Goal: Task Accomplishment & Management: Use online tool/utility

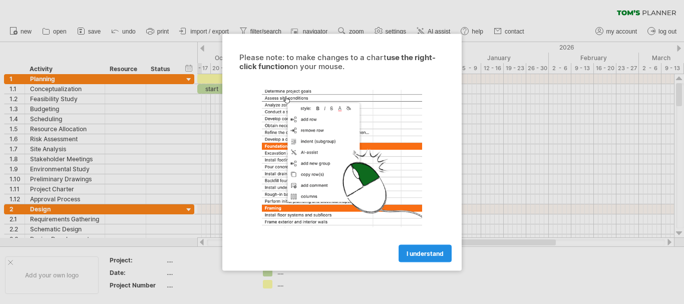
click at [436, 254] on span "I understand" at bounding box center [425, 254] width 37 height 8
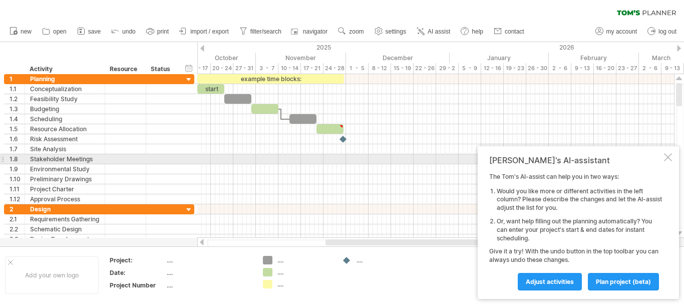
click at [669, 160] on div at bounding box center [668, 157] width 8 height 8
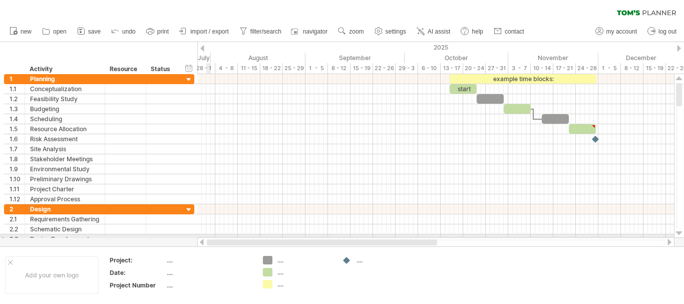
drag, startPoint x: 356, startPoint y: 242, endPoint x: 207, endPoint y: 236, distance: 148.9
click at [207, 236] on div "Trying to reach [DOMAIN_NAME] Connected again... 0% clear filter new 1" at bounding box center [342, 152] width 684 height 304
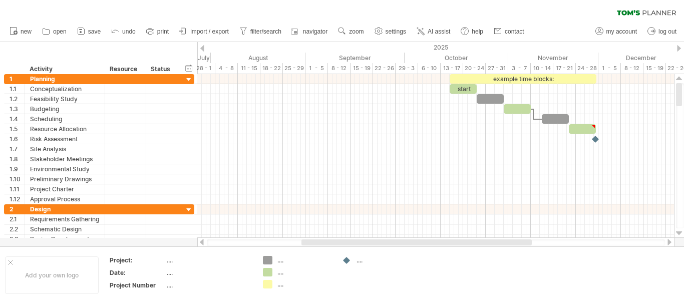
click at [203, 243] on div at bounding box center [202, 242] width 8 height 7
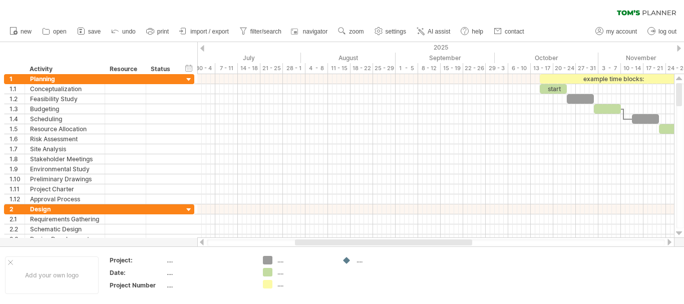
click at [203, 243] on div at bounding box center [202, 242] width 8 height 7
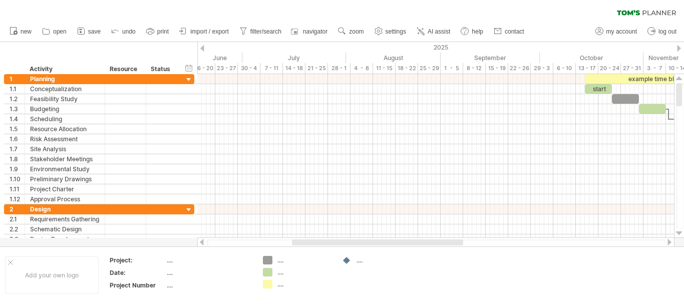
click at [203, 243] on div at bounding box center [202, 242] width 8 height 7
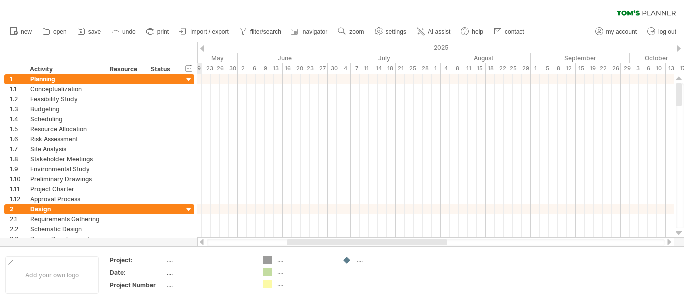
click at [203, 243] on div at bounding box center [202, 242] width 8 height 7
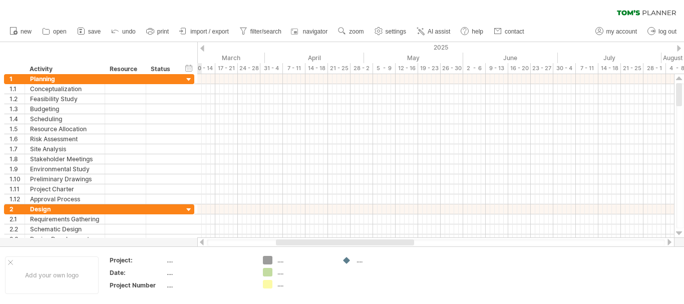
click at [203, 243] on div at bounding box center [202, 242] width 8 height 7
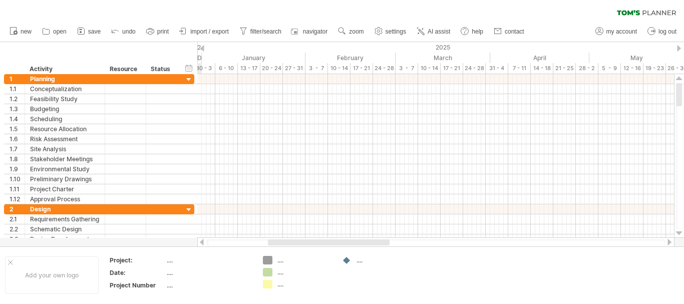
click at [203, 243] on div at bounding box center [202, 242] width 8 height 7
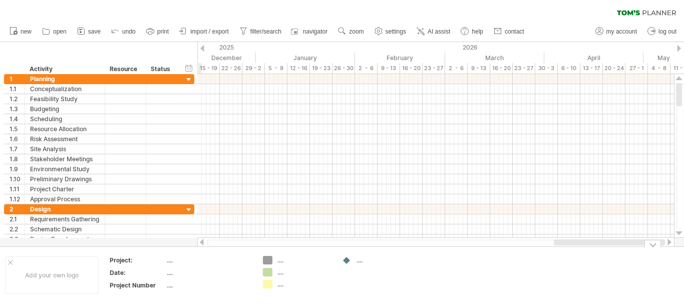
drag, startPoint x: 308, startPoint y: 244, endPoint x: 270, endPoint y: 275, distance: 49.1
click at [682, 251] on div "Trying to reach [DOMAIN_NAME] Connected again... 0% clear filter new 1" at bounding box center [342, 152] width 684 height 304
click at [177, 263] on div "...." at bounding box center [209, 260] width 84 height 9
click at [172, 263] on input "text" at bounding box center [207, 260] width 80 height 9
click at [86, 32] on icon at bounding box center [81, 31] width 10 height 10
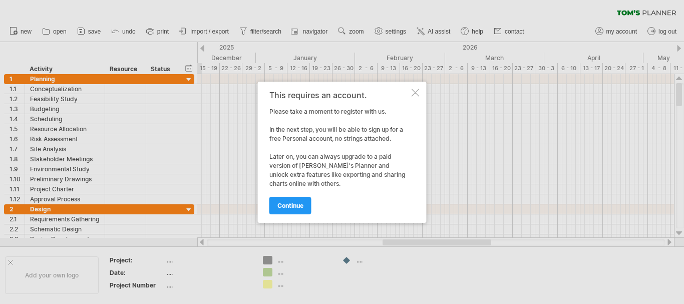
click at [416, 91] on div at bounding box center [416, 93] width 8 height 8
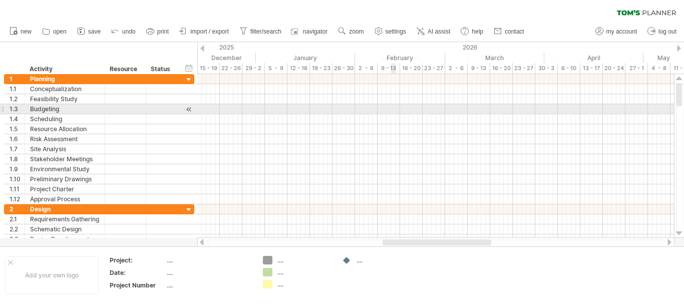
click at [387, 113] on div at bounding box center [435, 109] width 477 height 10
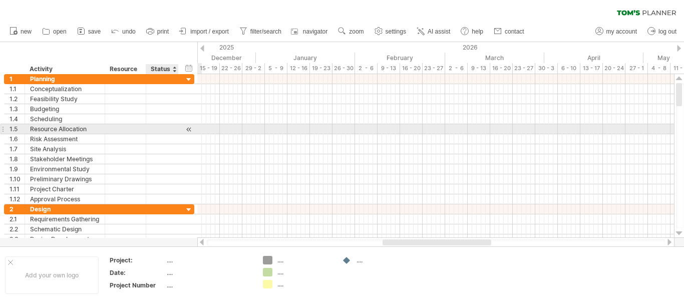
click at [175, 130] on div at bounding box center [177, 129] width 5 height 10
click at [190, 130] on div at bounding box center [189, 129] width 10 height 11
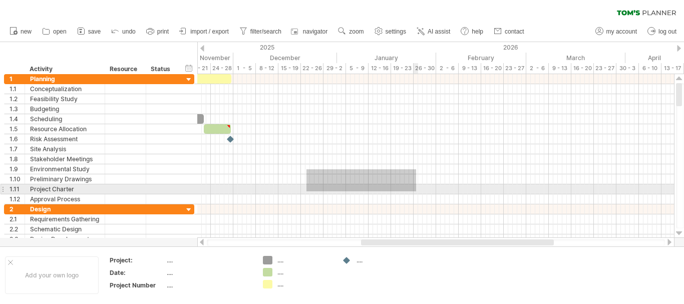
drag, startPoint x: 307, startPoint y: 169, endPoint x: 481, endPoint y: 193, distance: 175.5
click at [481, 193] on div at bounding box center [435, 139] width 477 height 130
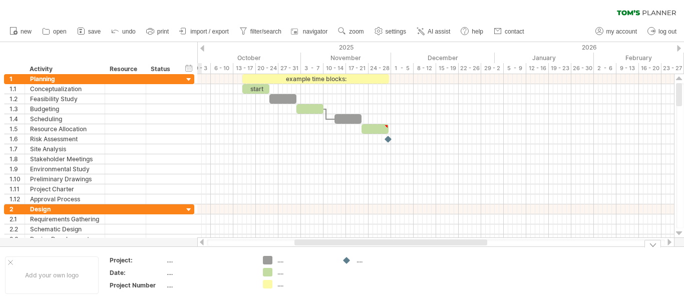
drag, startPoint x: 445, startPoint y: 243, endPoint x: 379, endPoint y: 250, distance: 67.0
click at [379, 250] on div "Trying to reach [DOMAIN_NAME] Connected again... 0% clear filter new 1" at bounding box center [342, 152] width 684 height 304
click at [607, 30] on span "my account" at bounding box center [622, 31] width 31 height 7
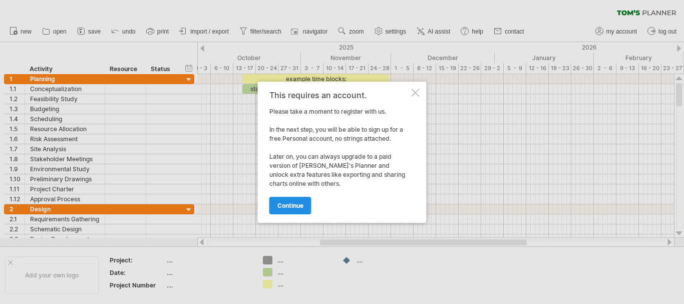
click at [290, 203] on span "continue" at bounding box center [291, 206] width 26 height 8
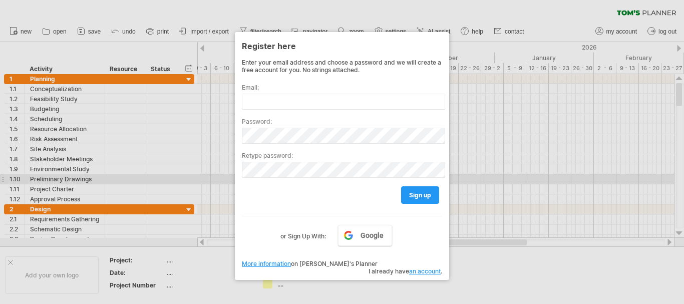
click at [507, 174] on div at bounding box center [342, 152] width 684 height 304
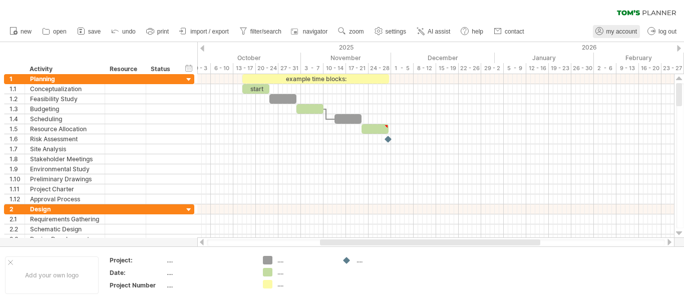
click at [613, 28] on span "my account" at bounding box center [622, 31] width 31 height 7
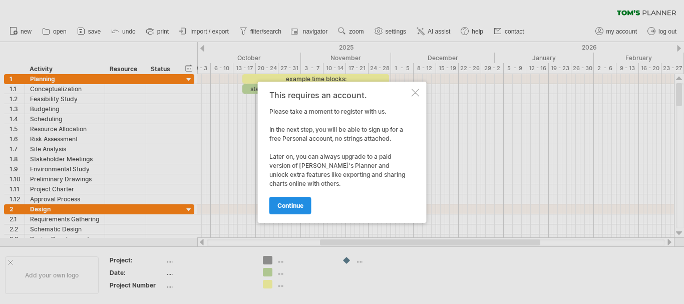
click at [293, 202] on span "continue" at bounding box center [291, 206] width 26 height 8
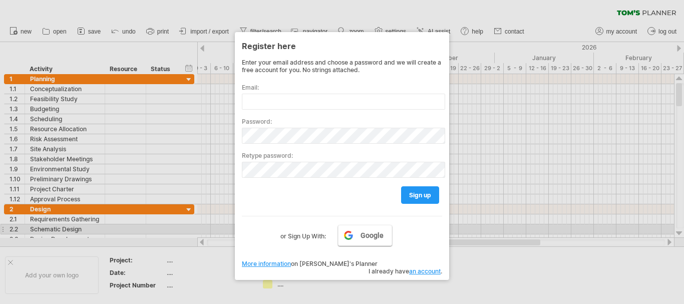
click at [367, 228] on link "Google" at bounding box center [365, 235] width 54 height 21
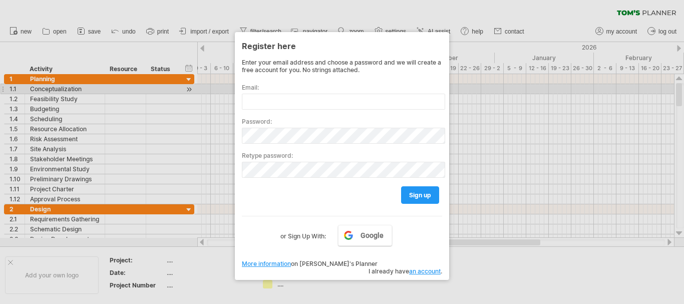
click at [501, 92] on div at bounding box center [342, 152] width 684 height 304
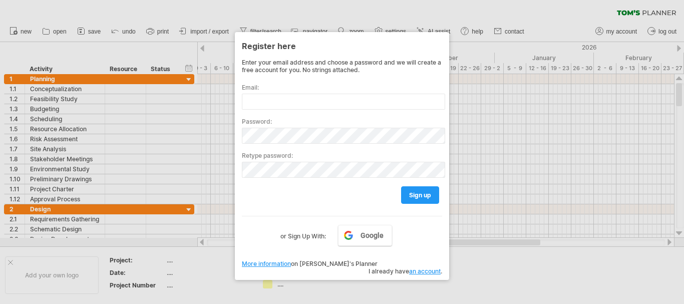
click at [319, 11] on div at bounding box center [342, 152] width 684 height 304
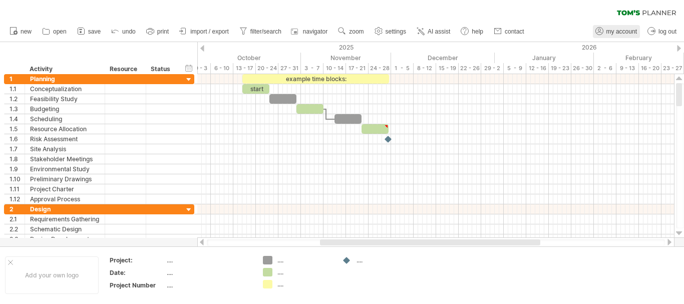
click at [625, 32] on span "my account" at bounding box center [622, 31] width 31 height 7
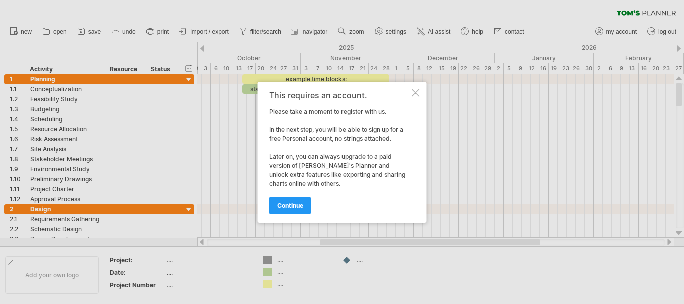
click at [415, 91] on div at bounding box center [416, 93] width 8 height 8
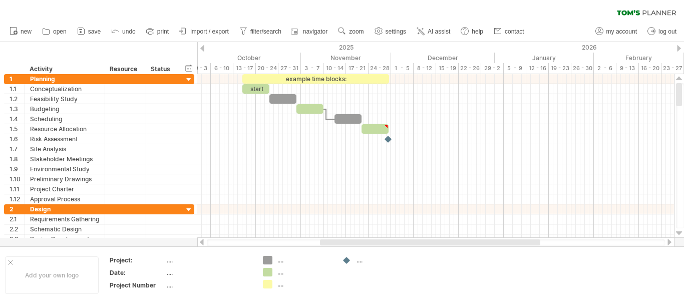
click at [550, 15] on div "clear filter reapply filter" at bounding box center [342, 10] width 684 height 21
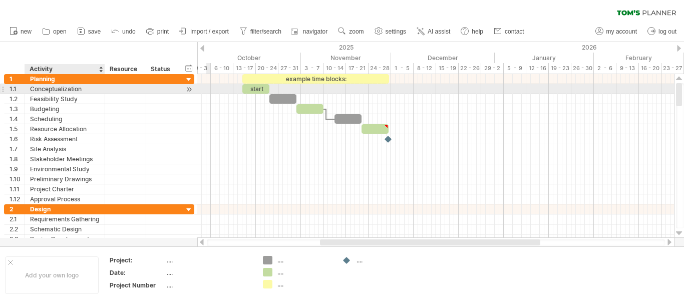
click at [79, 87] on div "Conceptualization" at bounding box center [65, 89] width 70 height 10
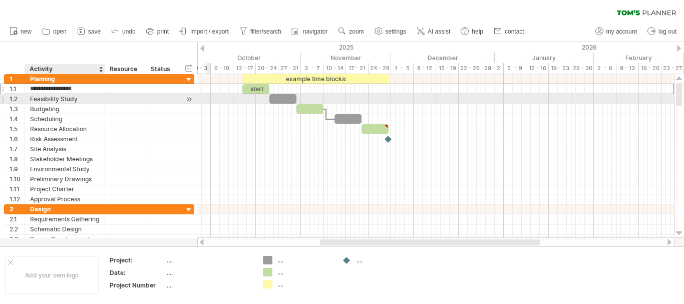
click at [80, 101] on div "Feasibility Study" at bounding box center [65, 99] width 70 height 10
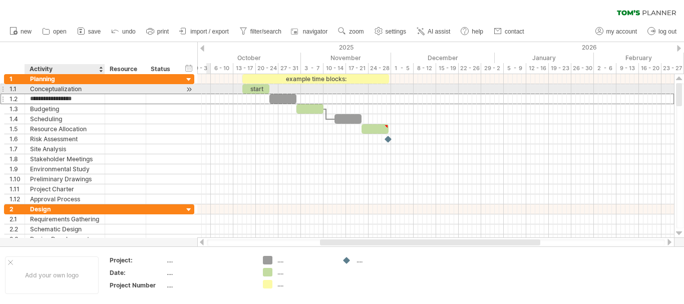
click at [84, 91] on div "Conceptualization" at bounding box center [65, 89] width 70 height 10
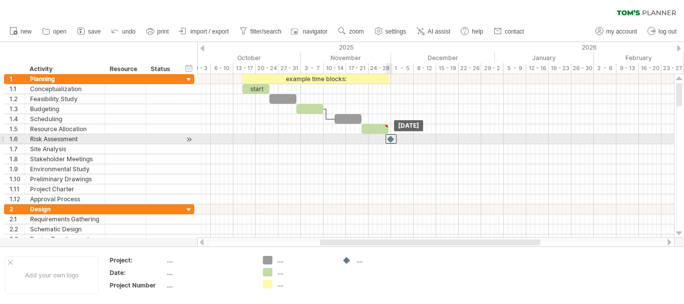
click at [391, 141] on div at bounding box center [391, 139] width 11 height 10
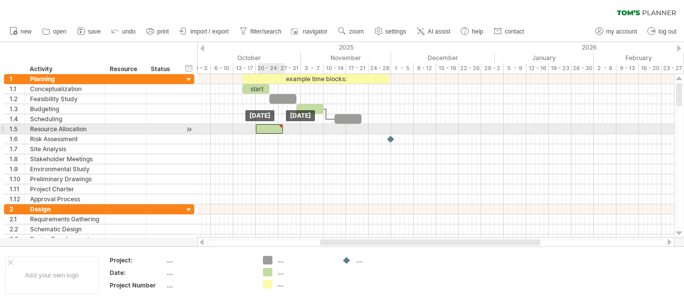
drag, startPoint x: 386, startPoint y: 132, endPoint x: 281, endPoint y: 131, distance: 105.2
click at [281, 131] on div at bounding box center [269, 129] width 27 height 10
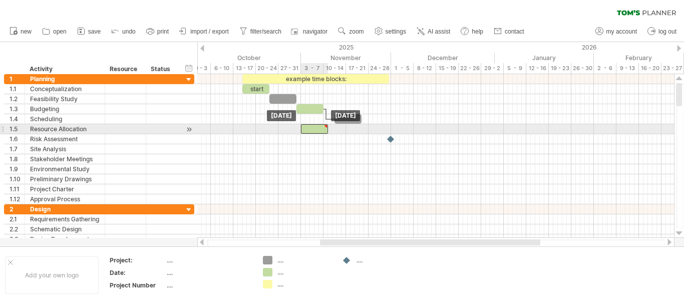
drag, startPoint x: 275, startPoint y: 129, endPoint x: 321, endPoint y: 129, distance: 46.1
click at [321, 129] on div at bounding box center [314, 129] width 27 height 10
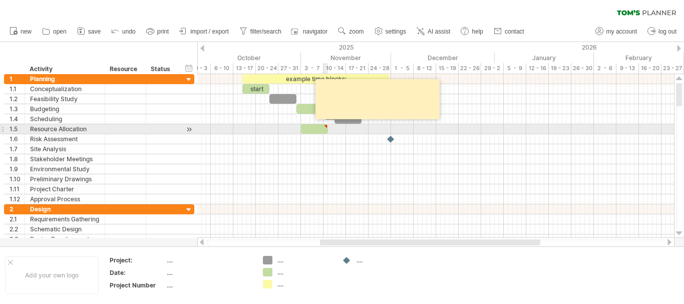
type textarea "**********"
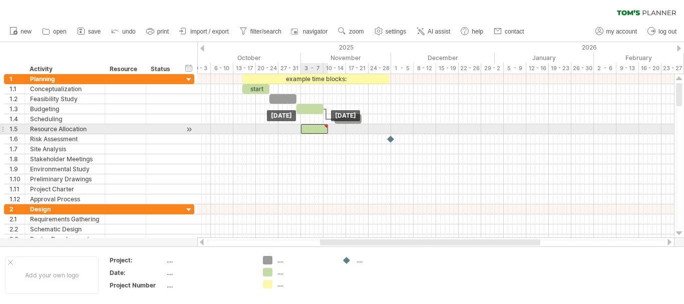
click at [326, 125] on div at bounding box center [326, 126] width 5 height 5
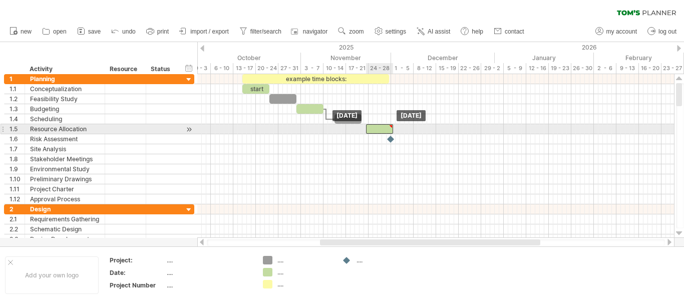
drag, startPoint x: 318, startPoint y: 126, endPoint x: 383, endPoint y: 130, distance: 65.2
click at [383, 130] on div at bounding box center [379, 129] width 27 height 10
